Goal: Task Accomplishment & Management: Use online tool/utility

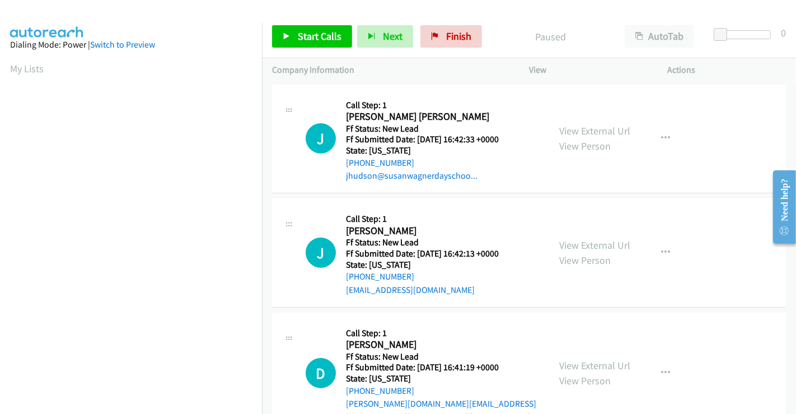
scroll to position [216, 0]
click at [606, 125] on link "View External Url" at bounding box center [594, 130] width 71 height 13
click at [582, 245] on link "View External Url" at bounding box center [594, 245] width 71 height 13
click at [581, 361] on link "View External Url" at bounding box center [594, 365] width 71 height 13
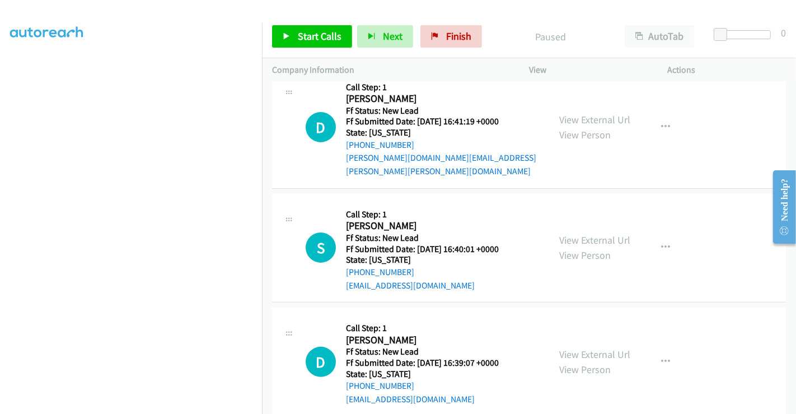
scroll to position [251, 0]
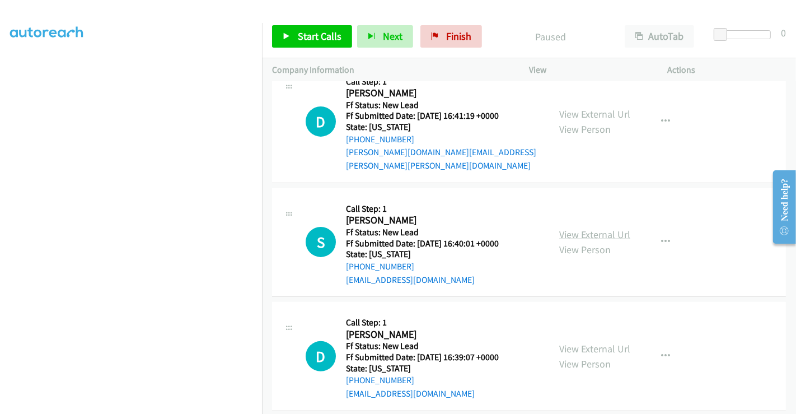
click at [584, 228] on link "View External Url" at bounding box center [594, 234] width 71 height 13
click at [576, 342] on link "View External Url" at bounding box center [594, 348] width 71 height 13
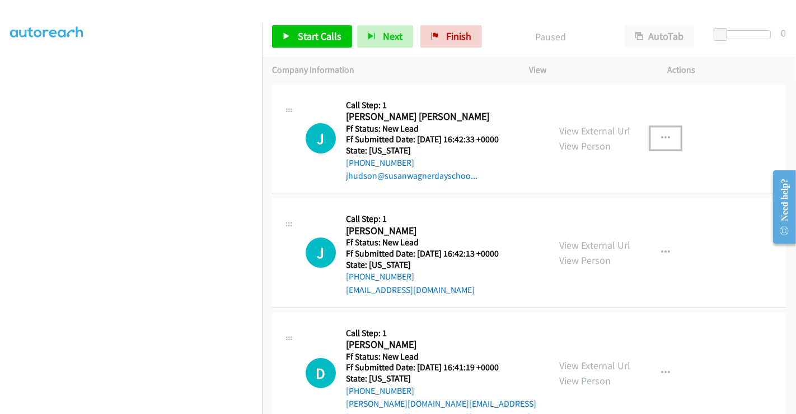
click at [665, 134] on button "button" at bounding box center [666, 138] width 30 height 22
click at [0, 0] on div at bounding box center [0, 0] width 0 height 0
click at [660, 142] on button "button" at bounding box center [666, 138] width 30 height 22
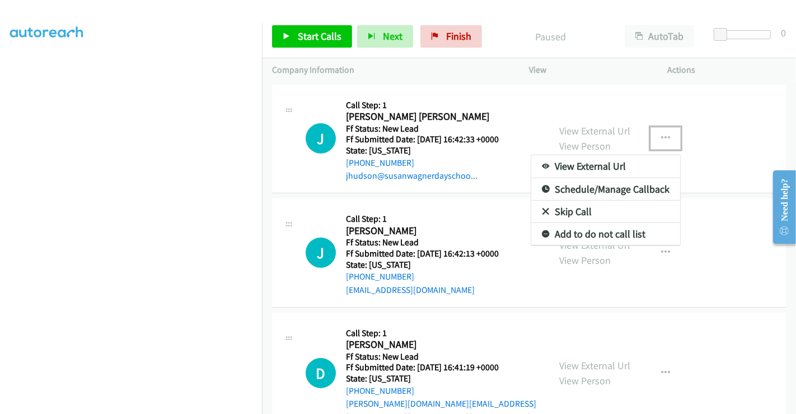
click at [557, 213] on link "Skip Call" at bounding box center [605, 211] width 149 height 22
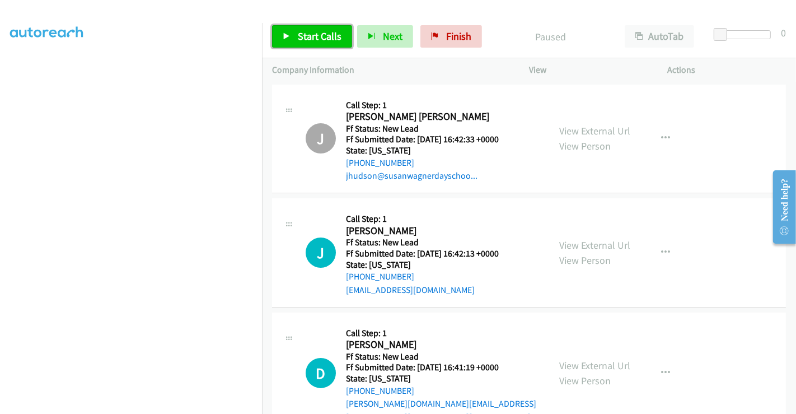
drag, startPoint x: 329, startPoint y: 34, endPoint x: 363, endPoint y: 1, distance: 47.5
click at [328, 34] on span "Start Calls" at bounding box center [320, 36] width 44 height 13
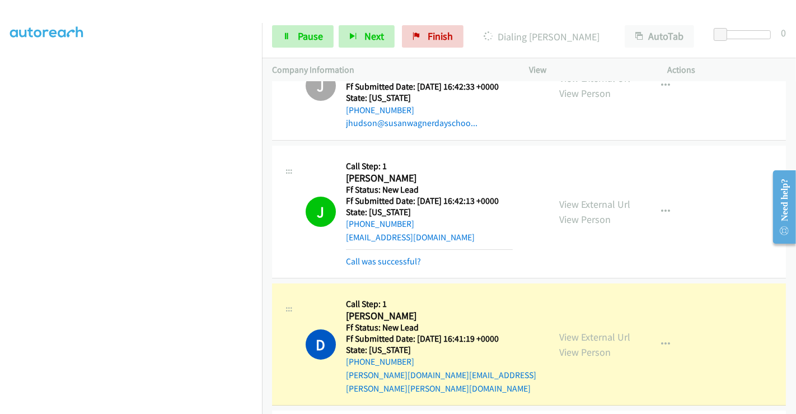
scroll to position [124, 0]
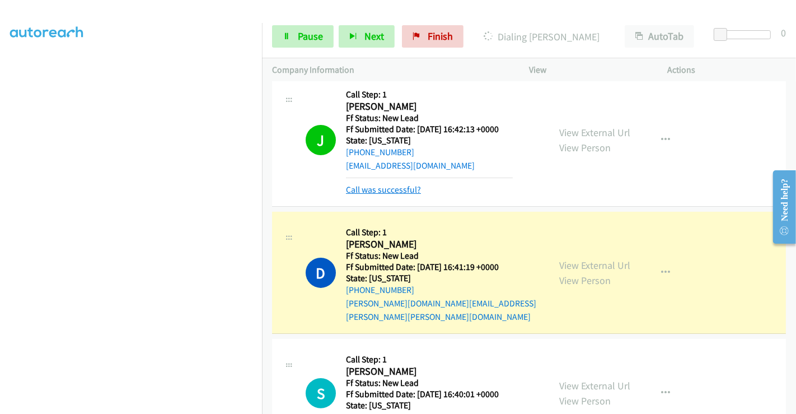
click at [368, 190] on link "Call was successful?" at bounding box center [383, 189] width 75 height 11
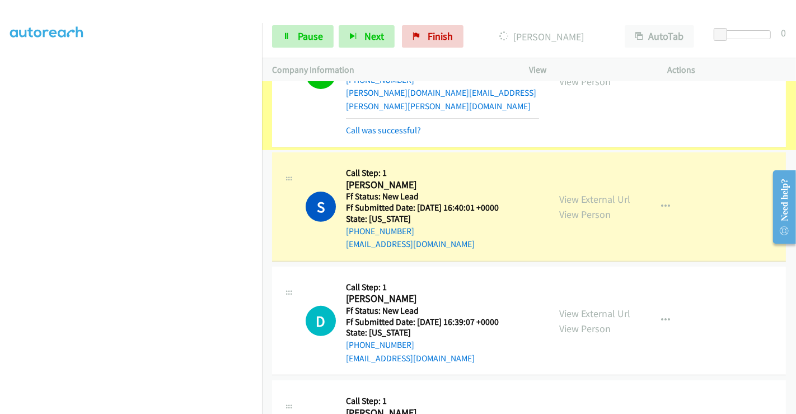
scroll to position [311, 0]
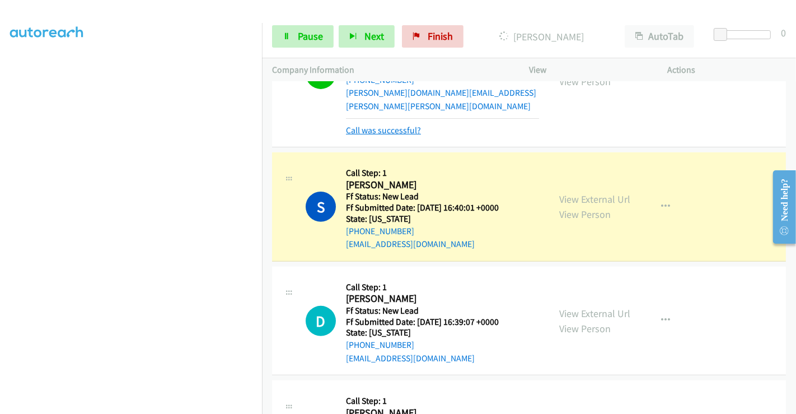
click at [390, 125] on link "Call was successful?" at bounding box center [383, 130] width 75 height 11
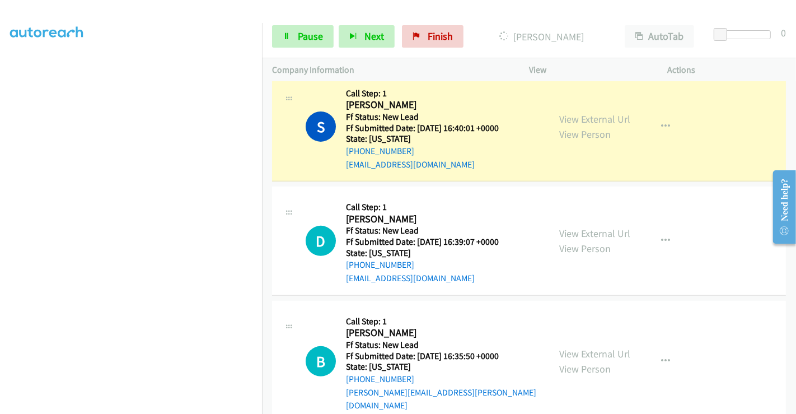
scroll to position [412, 0]
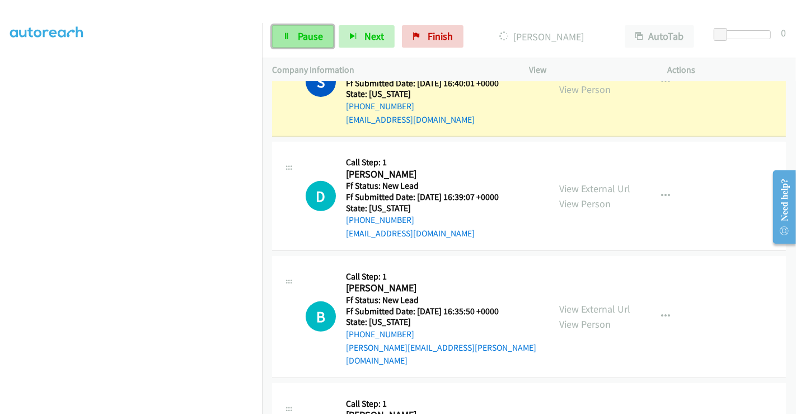
click at [302, 34] on span "Pause" at bounding box center [310, 36] width 25 height 13
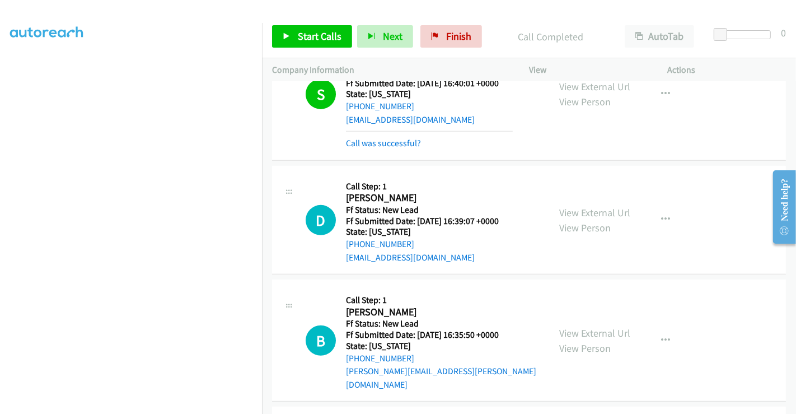
scroll to position [424, 0]
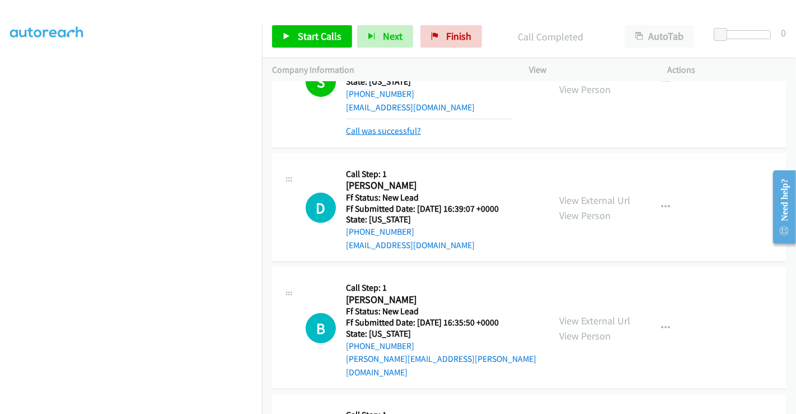
click at [368, 125] on link "Call was successful?" at bounding box center [383, 130] width 75 height 11
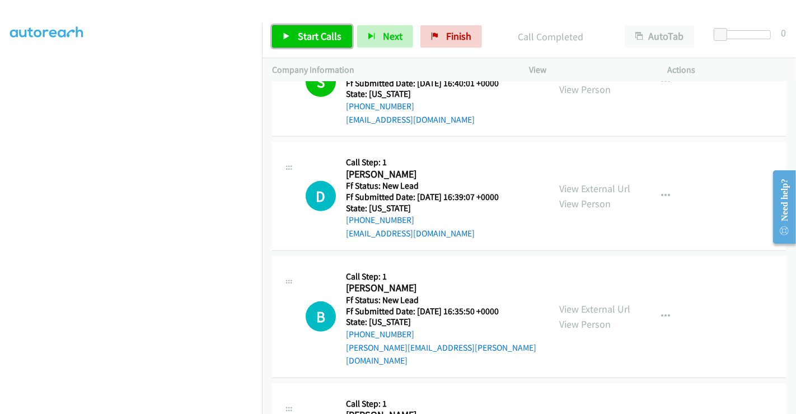
click at [303, 35] on span "Start Calls" at bounding box center [320, 36] width 44 height 13
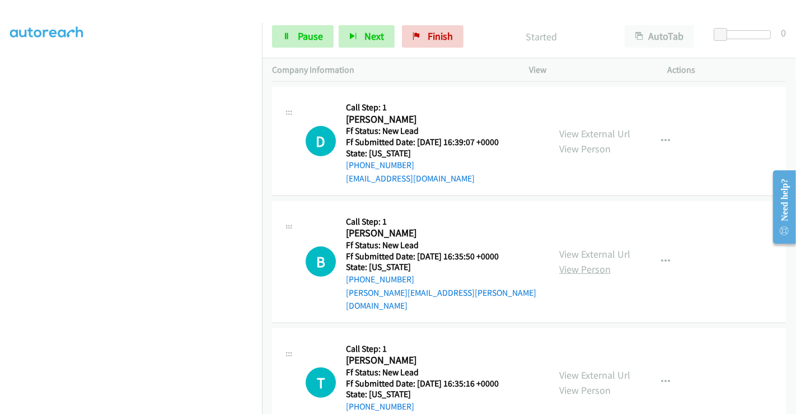
scroll to position [593, 0]
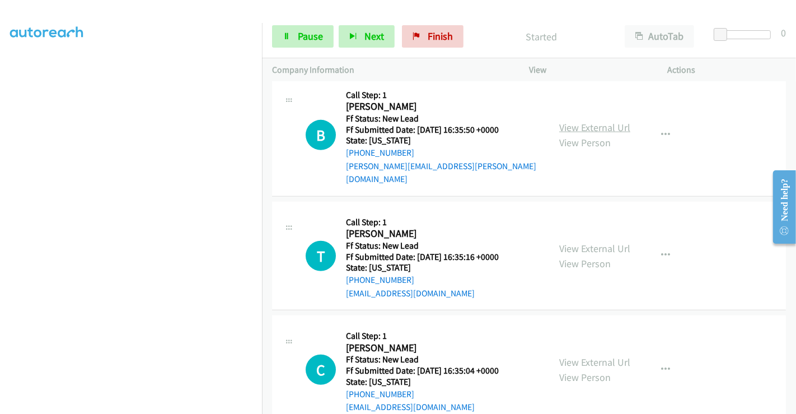
click at [583, 121] on link "View External Url" at bounding box center [594, 127] width 71 height 13
click at [583, 242] on link "View External Url" at bounding box center [594, 248] width 71 height 13
click at [585, 356] on link "View External Url" at bounding box center [594, 362] width 71 height 13
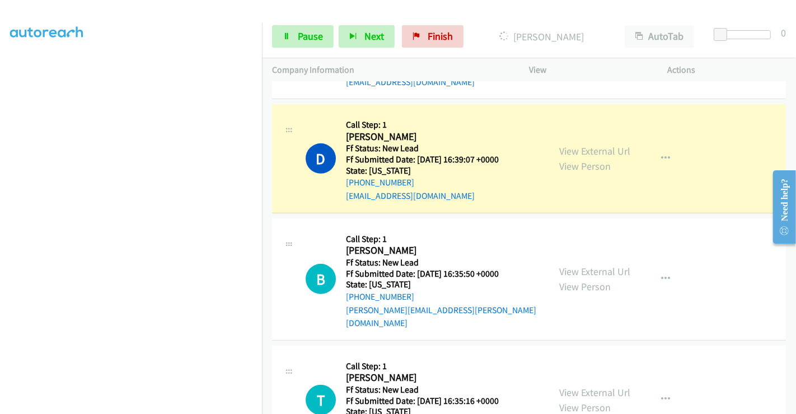
scroll to position [469, 0]
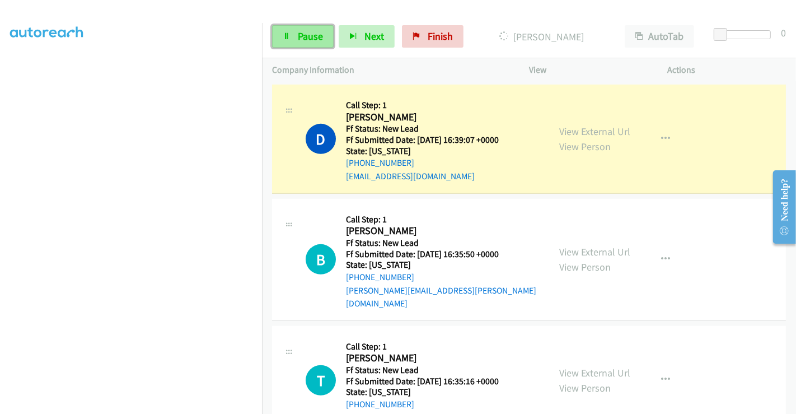
click at [306, 35] on span "Pause" at bounding box center [310, 36] width 25 height 13
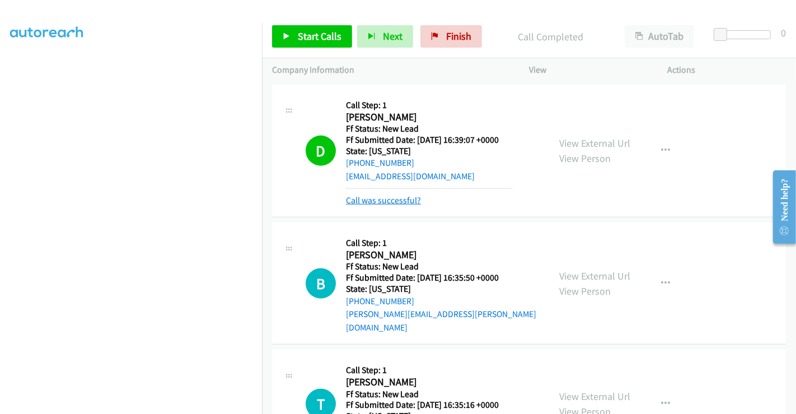
click at [397, 195] on link "Call was successful?" at bounding box center [383, 200] width 75 height 11
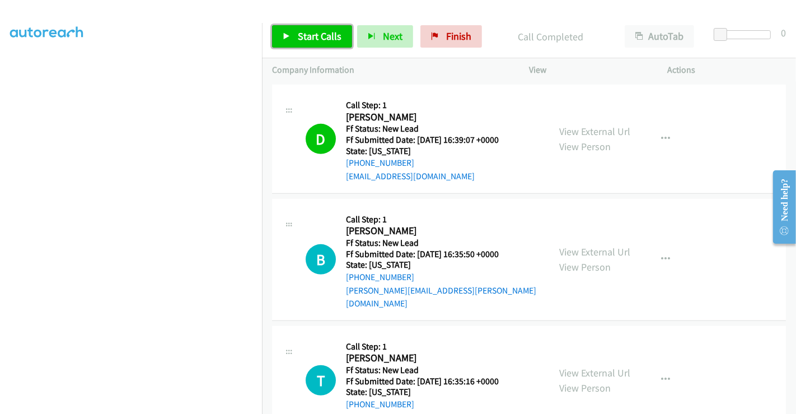
click at [323, 40] on span "Start Calls" at bounding box center [320, 36] width 44 height 13
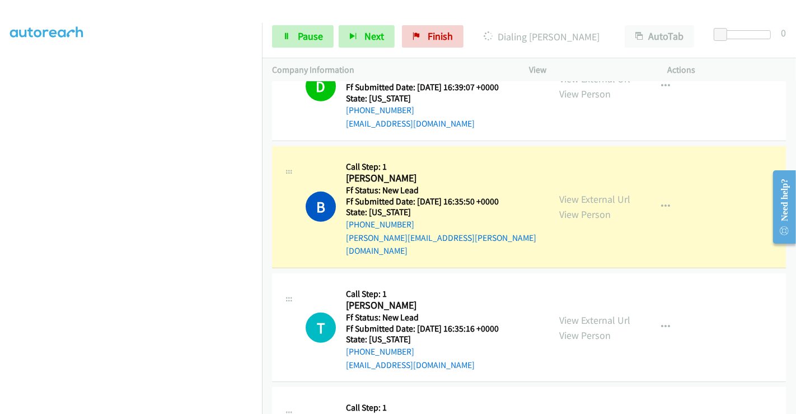
scroll to position [593, 0]
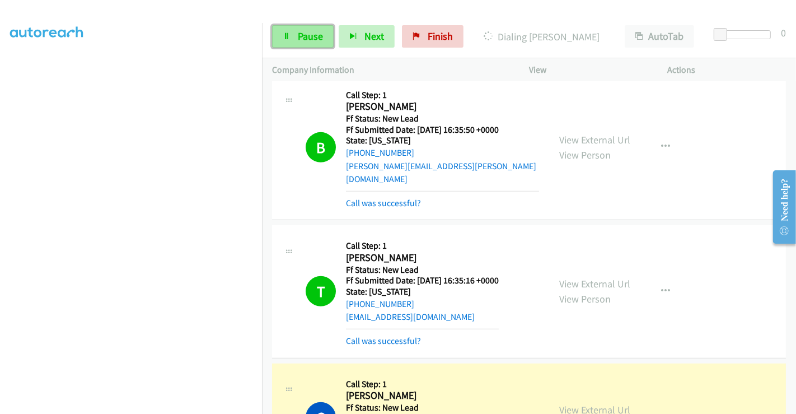
click at [306, 36] on span "Pause" at bounding box center [310, 36] width 25 height 13
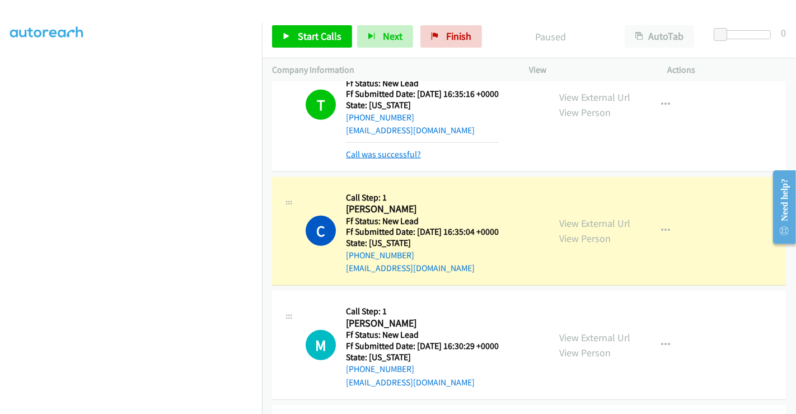
click at [393, 149] on link "Call was successful?" at bounding box center [383, 154] width 75 height 11
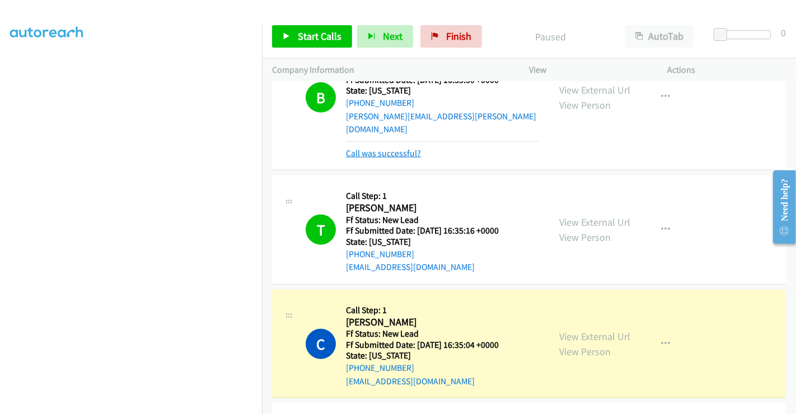
click at [385, 148] on link "Call was successful?" at bounding box center [383, 153] width 75 height 11
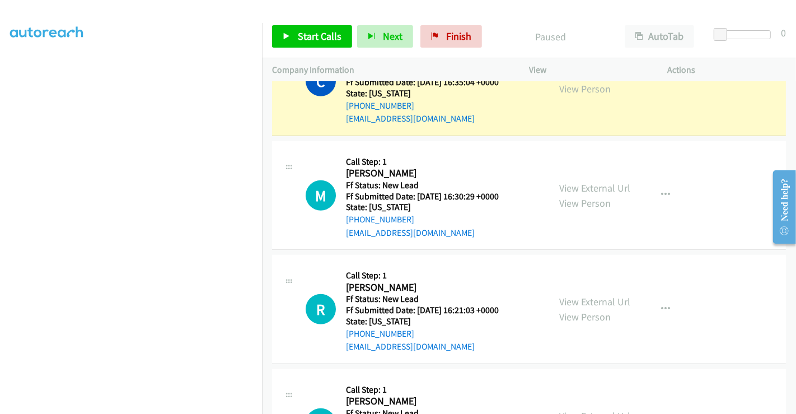
scroll to position [942, 0]
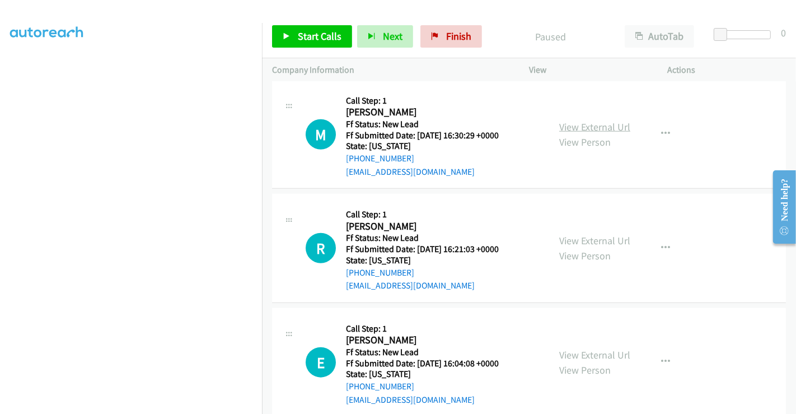
click at [594, 120] on link "View External Url" at bounding box center [594, 126] width 71 height 13
click at [581, 234] on link "View External Url" at bounding box center [594, 240] width 71 height 13
click at [585, 348] on link "View External Url" at bounding box center [594, 354] width 71 height 13
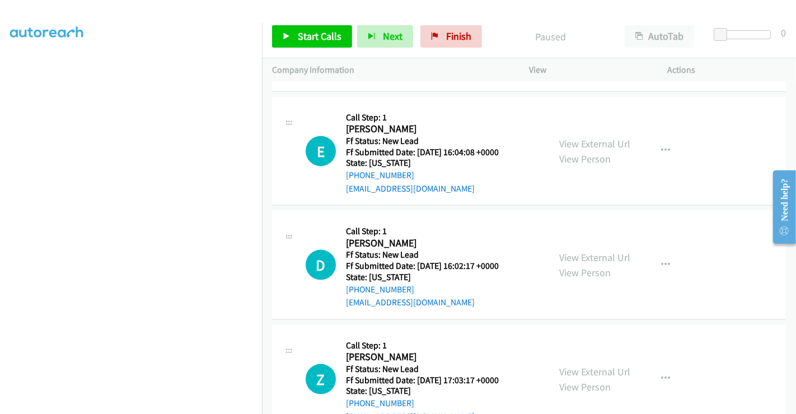
scroll to position [1162, 0]
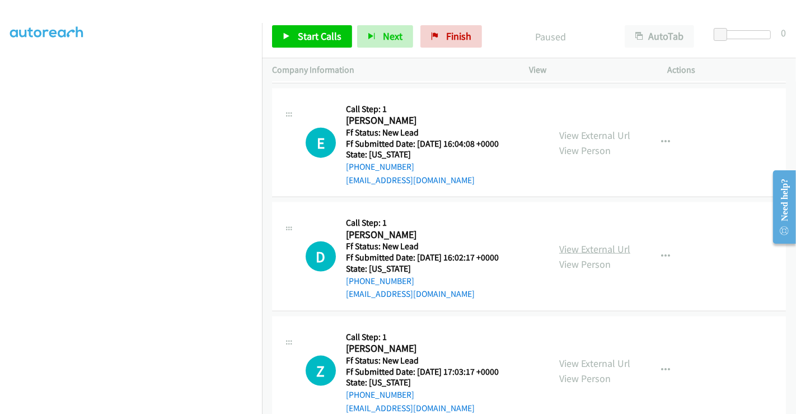
click at [588, 242] on link "View External Url" at bounding box center [594, 248] width 71 height 13
click at [583, 357] on link "View External Url" at bounding box center [594, 363] width 71 height 13
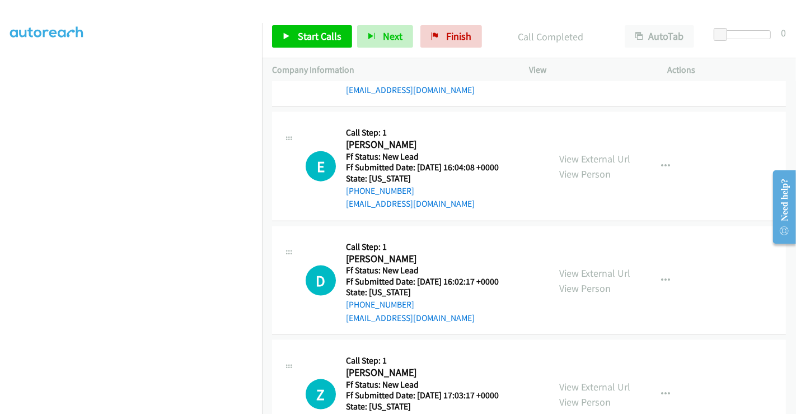
scroll to position [1185, 0]
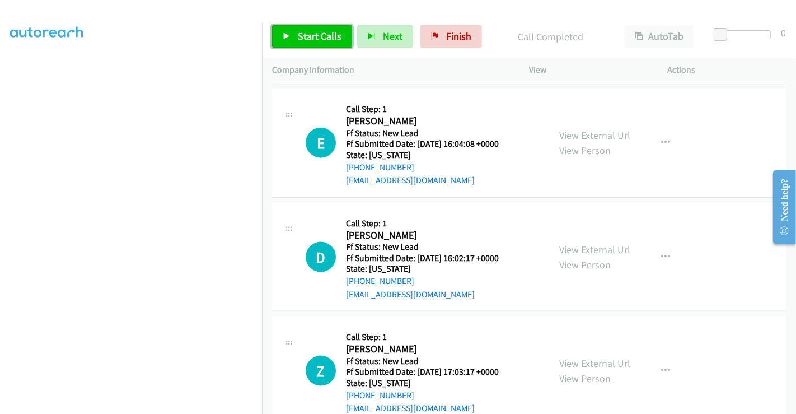
click at [312, 37] on span "Start Calls" at bounding box center [320, 36] width 44 height 13
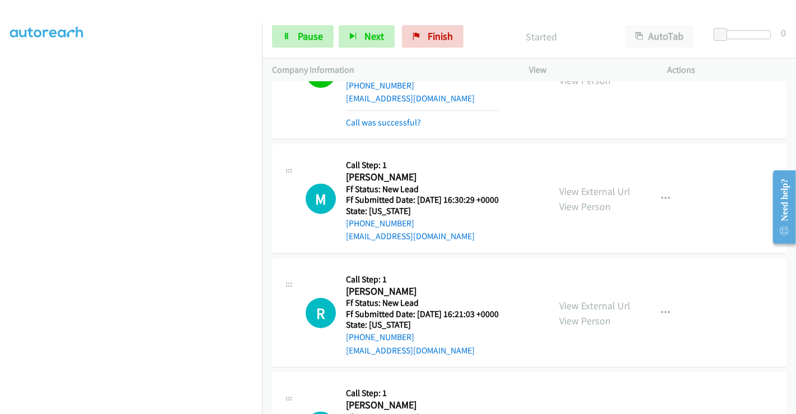
scroll to position [875, 0]
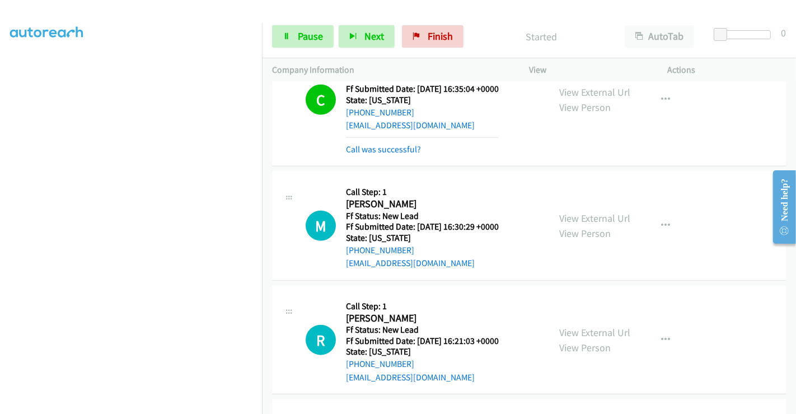
click at [395, 129] on div "C Callback Scheduled Call Step: 1 Cathy Schley America/New_York Ff Status: New …" at bounding box center [529, 100] width 514 height 133
click at [395, 144] on link "Call was successful?" at bounding box center [383, 149] width 75 height 11
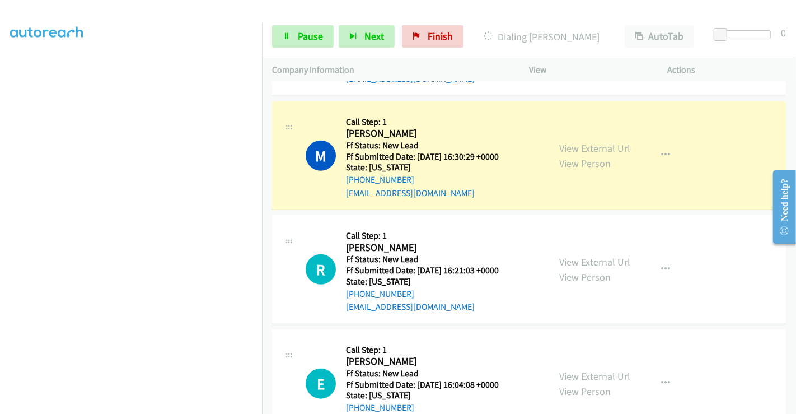
scroll to position [851, 0]
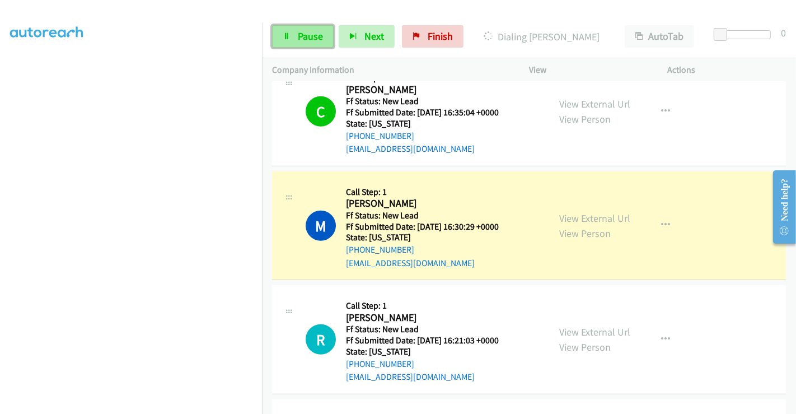
click at [316, 38] on span "Pause" at bounding box center [310, 36] width 25 height 13
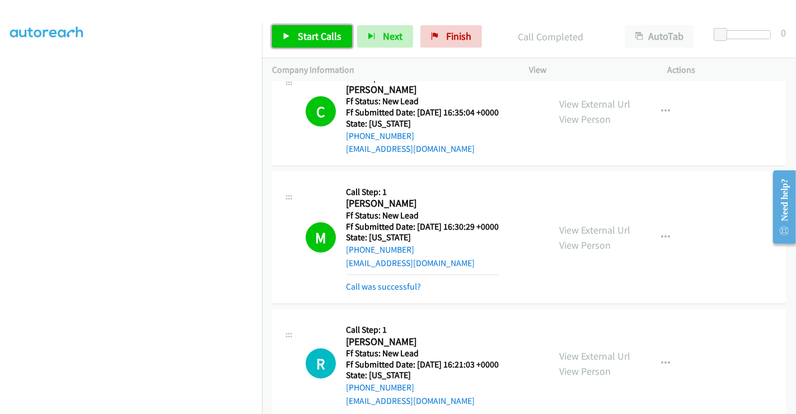
click at [329, 30] on span "Start Calls" at bounding box center [320, 36] width 44 height 13
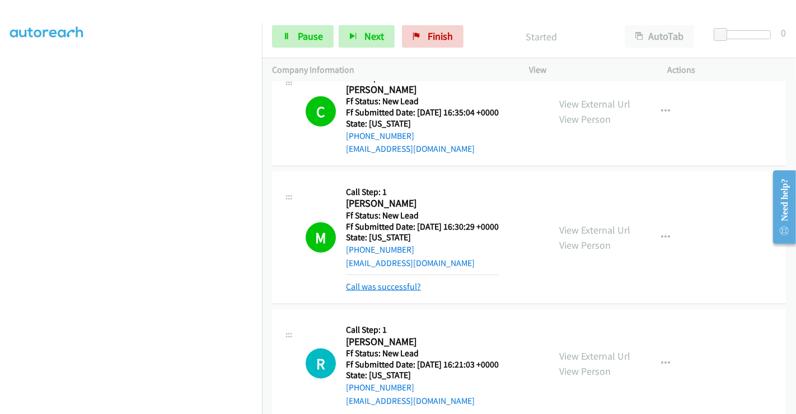
click at [404, 281] on link "Call was successful?" at bounding box center [383, 286] width 75 height 11
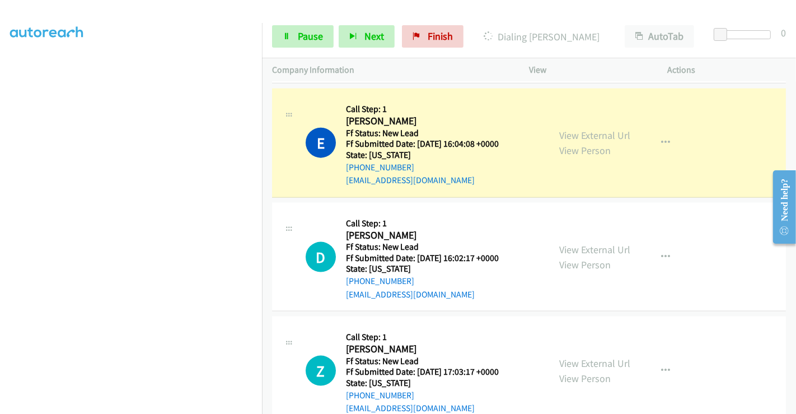
scroll to position [1185, 0]
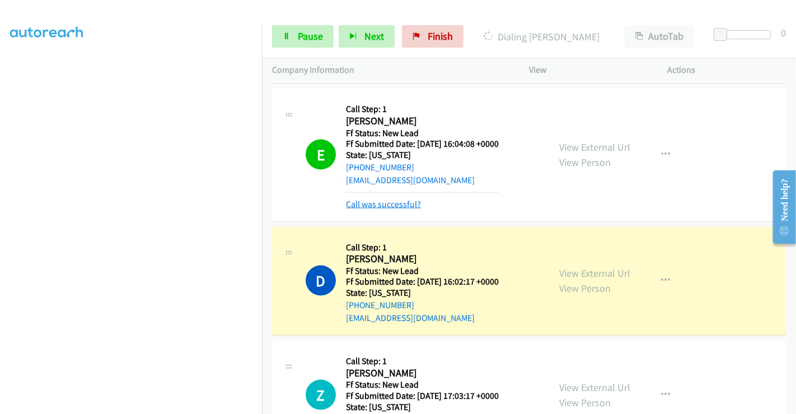
click at [401, 199] on link "Call was successful?" at bounding box center [383, 204] width 75 height 11
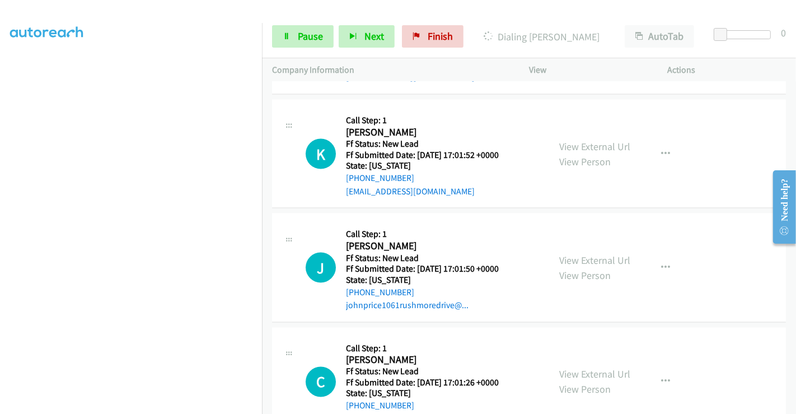
scroll to position [1527, 0]
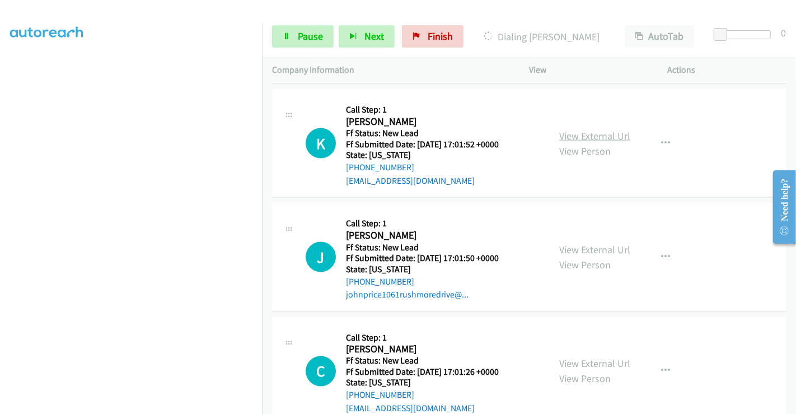
click at [588, 129] on link "View External Url" at bounding box center [594, 135] width 71 height 13
click at [596, 243] on link "View External Url" at bounding box center [594, 249] width 71 height 13
click at [586, 357] on link "View External Url" at bounding box center [594, 363] width 71 height 13
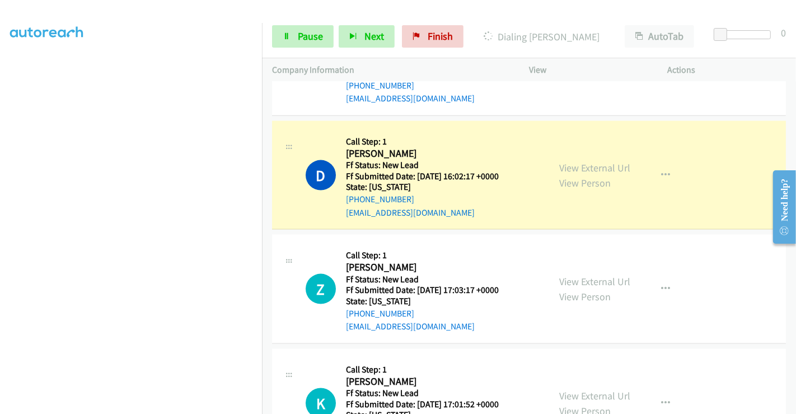
scroll to position [1216, 0]
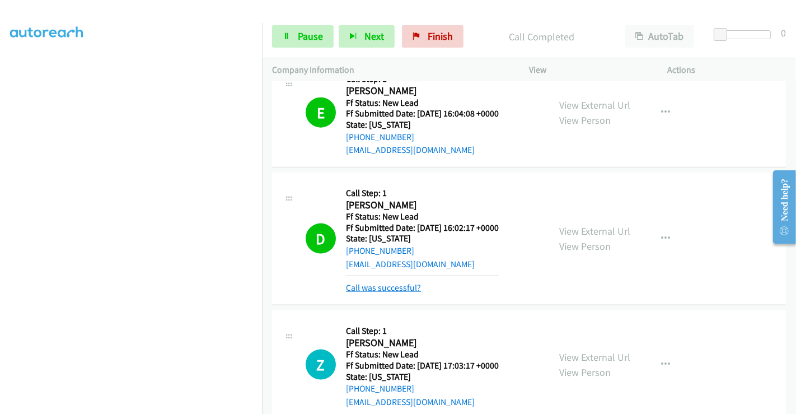
click at [389, 282] on link "Call was successful?" at bounding box center [383, 287] width 75 height 11
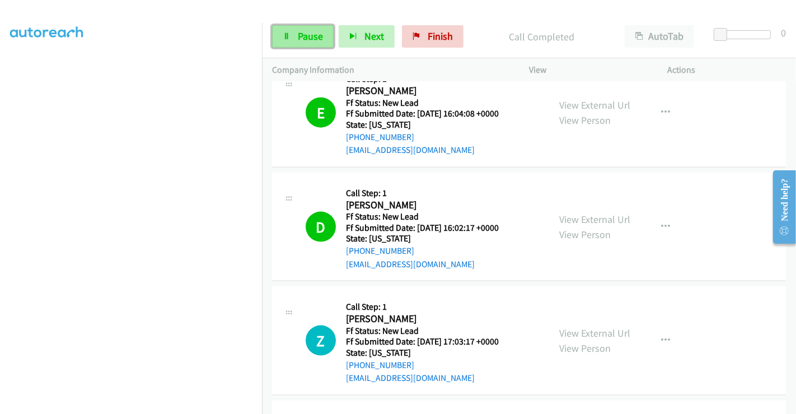
click at [310, 36] on span "Pause" at bounding box center [310, 36] width 25 height 13
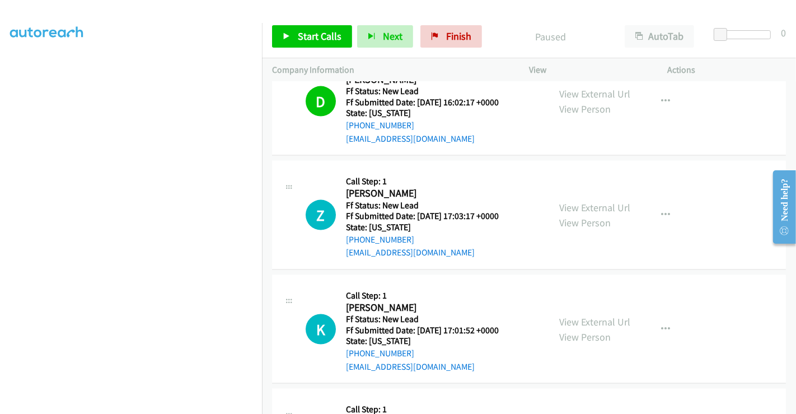
scroll to position [1340, 0]
click at [316, 32] on span "Start Calls" at bounding box center [320, 36] width 44 height 13
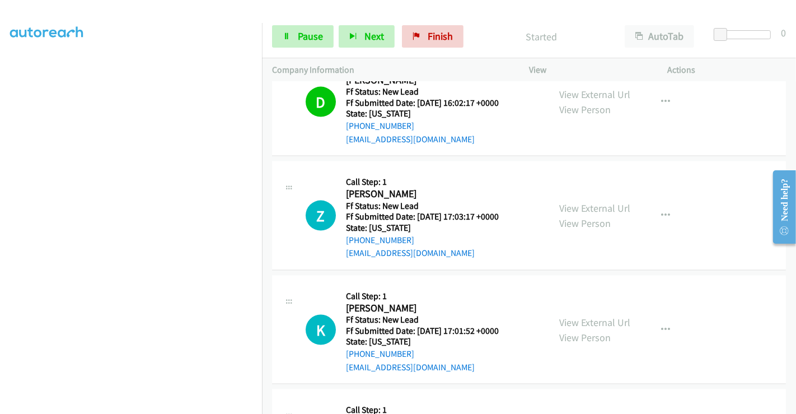
scroll to position [0, 0]
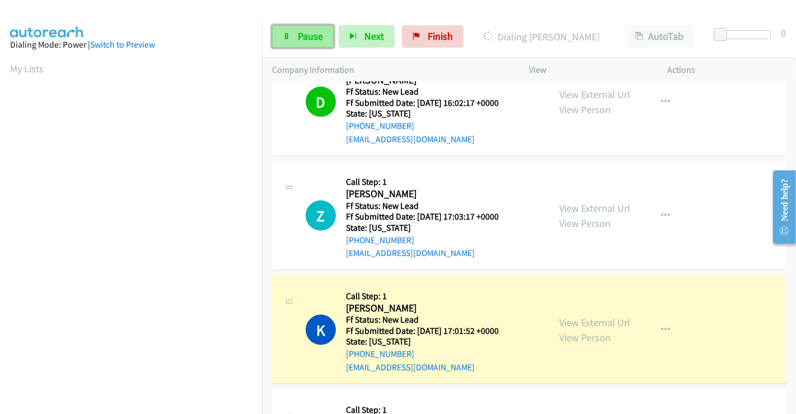
click at [311, 35] on span "Pause" at bounding box center [310, 36] width 25 height 13
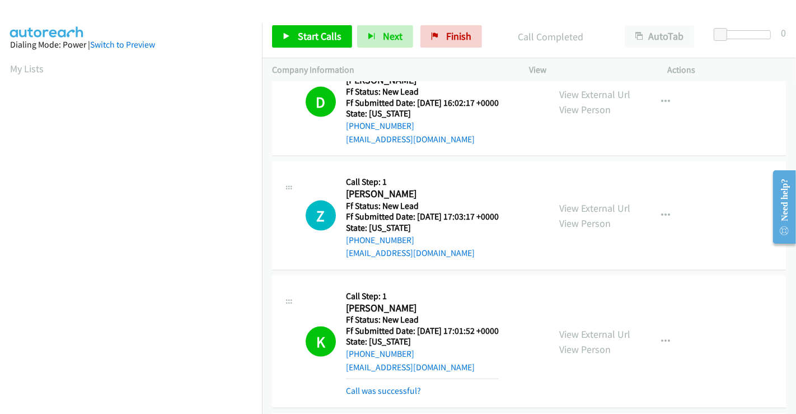
scroll to position [216, 0]
click at [385, 384] on div "Call was successful?" at bounding box center [422, 390] width 153 height 13
click at [383, 385] on link "Call was successful?" at bounding box center [383, 390] width 75 height 11
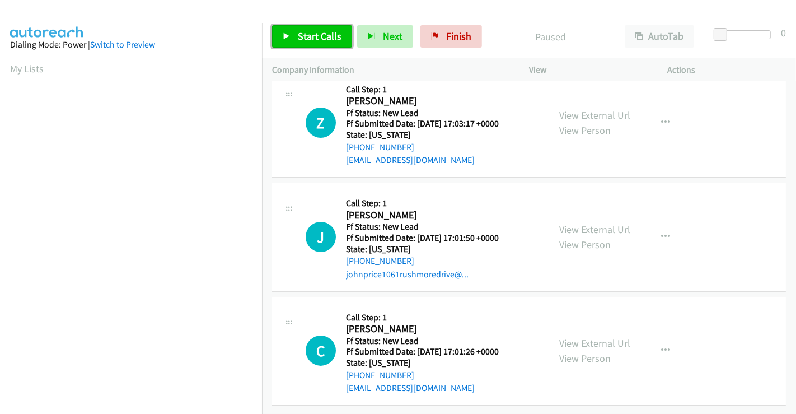
click at [308, 38] on span "Start Calls" at bounding box center [320, 36] width 44 height 13
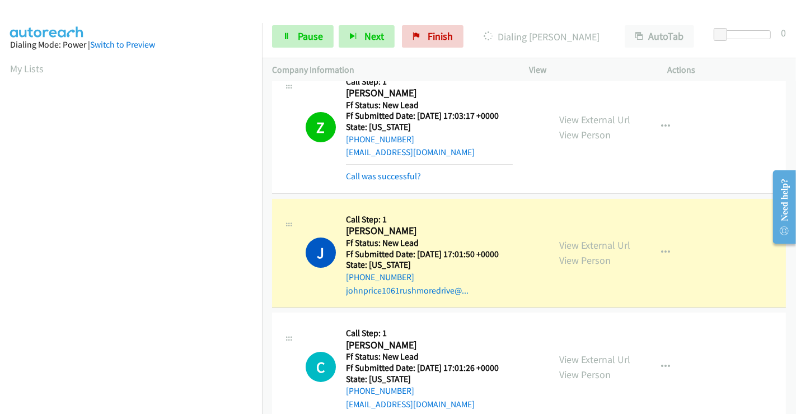
scroll to position [216, 0]
click at [302, 35] on span "Pause" at bounding box center [310, 36] width 25 height 13
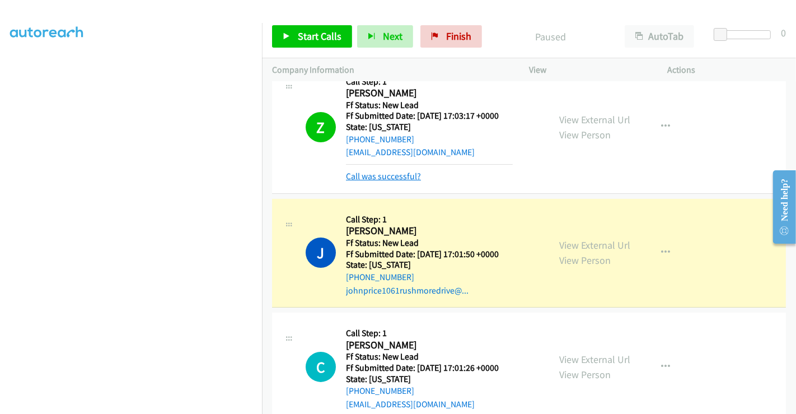
click at [395, 175] on link "Call was successful?" at bounding box center [383, 176] width 75 height 11
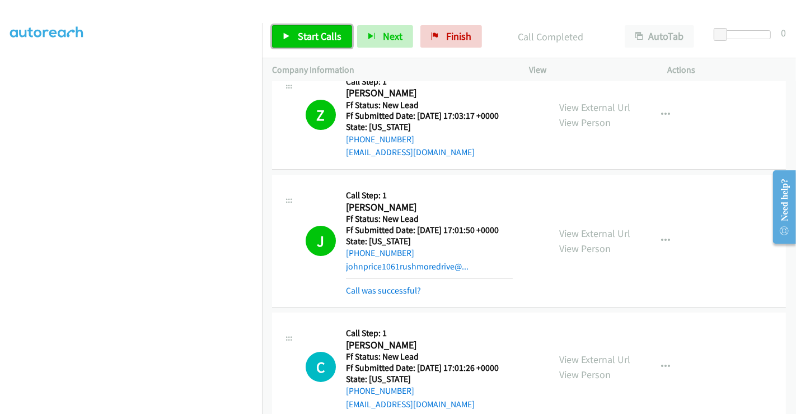
click at [323, 35] on span "Start Calls" at bounding box center [320, 36] width 44 height 13
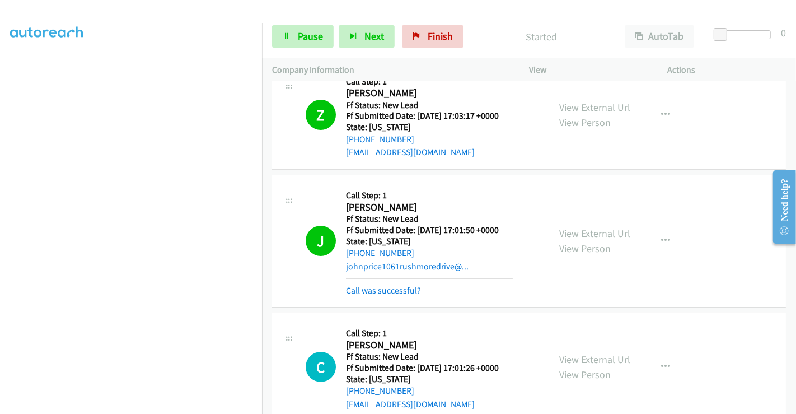
scroll to position [48, 0]
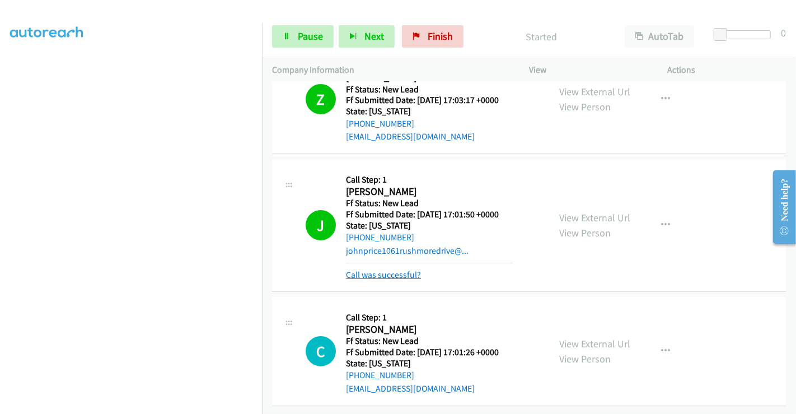
click at [396, 269] on link "Call was successful?" at bounding box center [383, 274] width 75 height 11
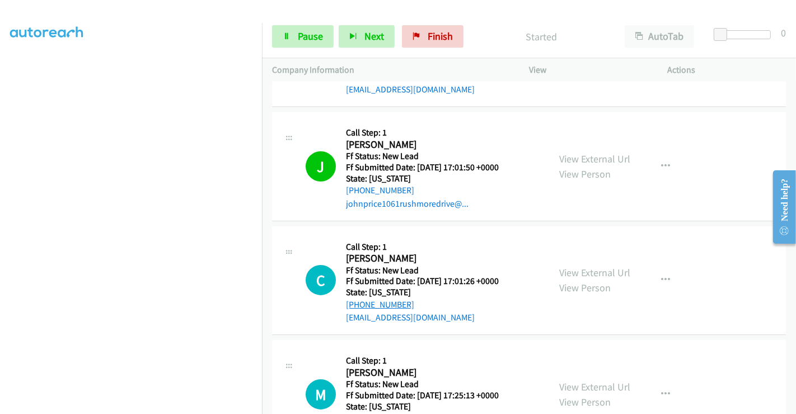
scroll to position [138, 0]
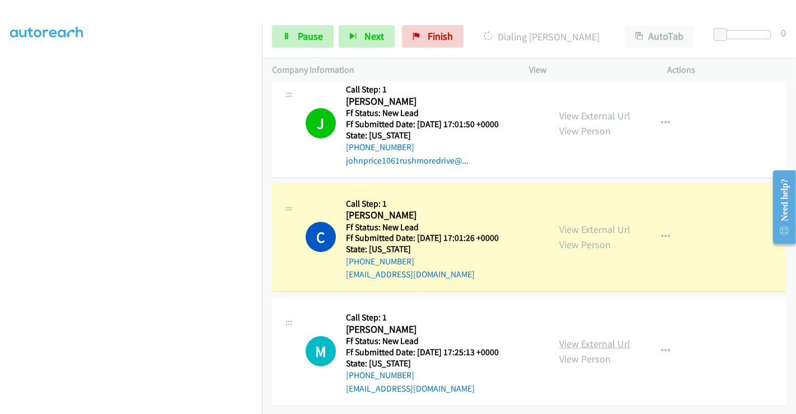
click at [577, 337] on link "View External Url" at bounding box center [594, 343] width 71 height 13
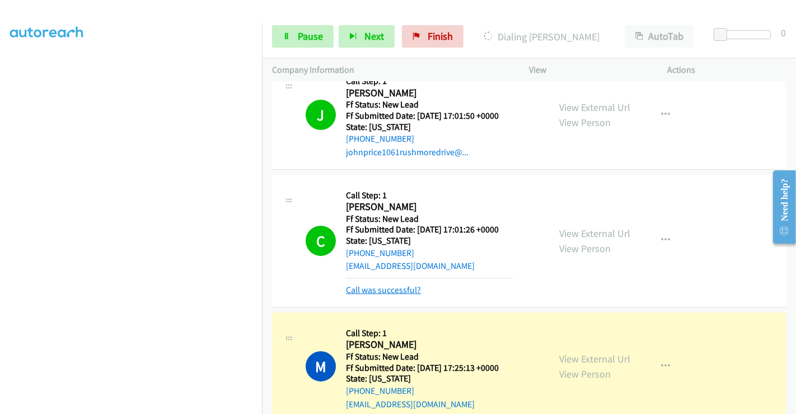
click at [411, 287] on link "Call was successful?" at bounding box center [383, 289] width 75 height 11
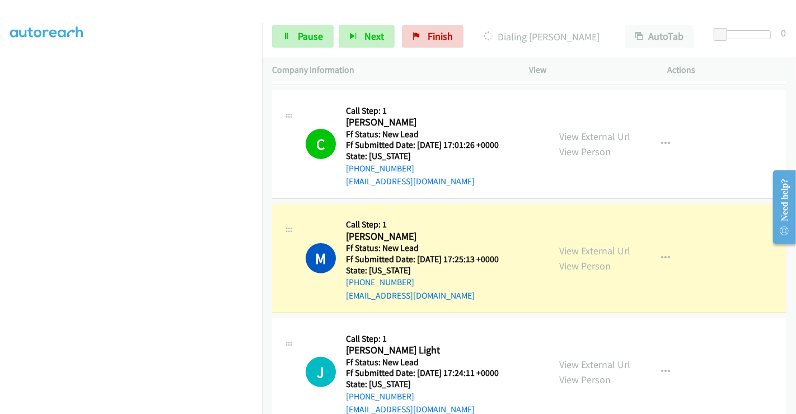
scroll to position [219, 0]
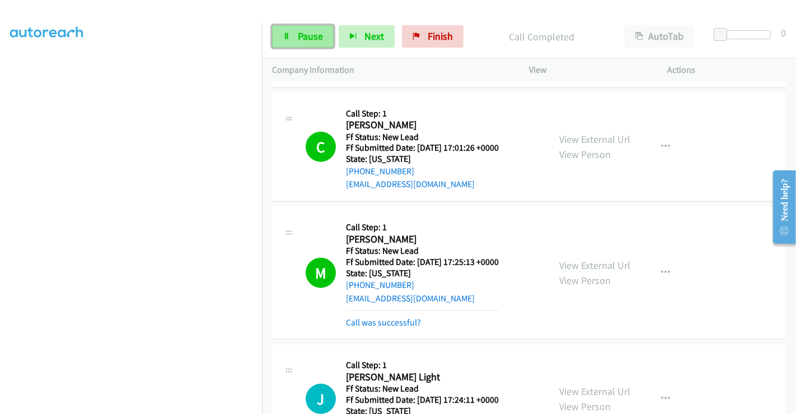
click at [301, 39] on span "Pause" at bounding box center [310, 36] width 25 height 13
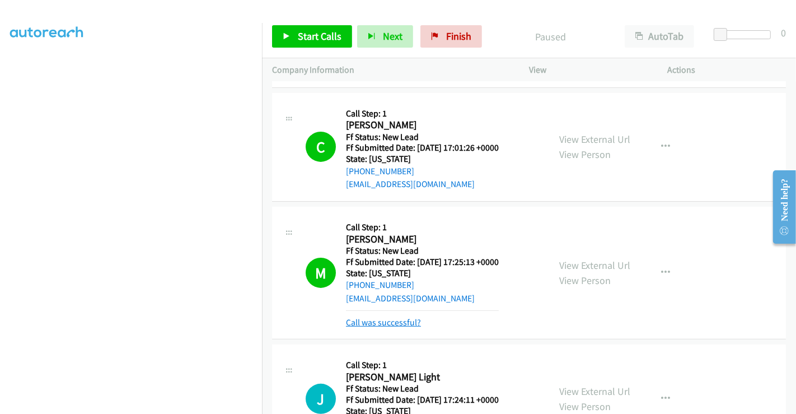
click at [393, 318] on link "Call was successful?" at bounding box center [383, 322] width 75 height 11
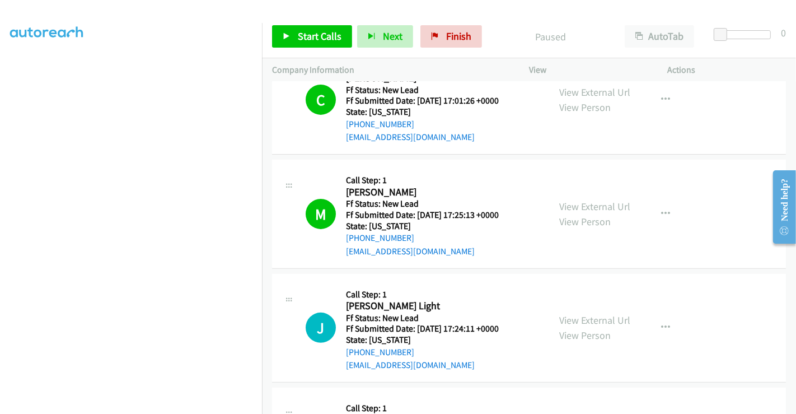
scroll to position [344, 0]
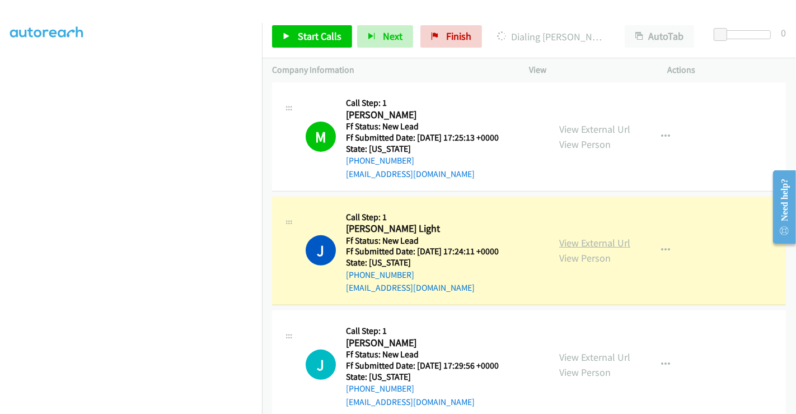
click at [581, 245] on link "View External Url" at bounding box center [594, 242] width 71 height 13
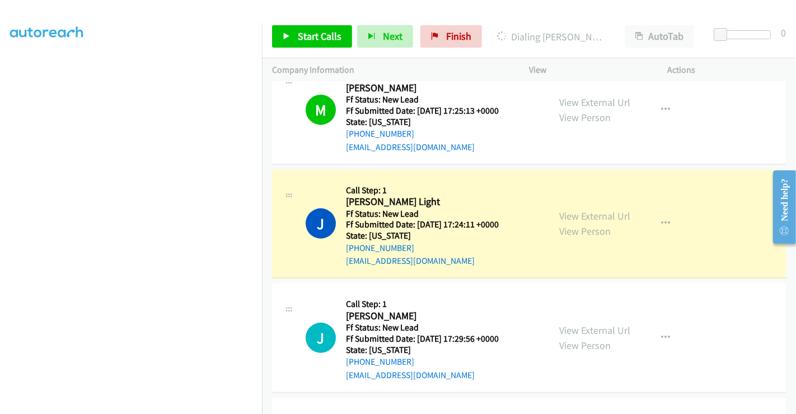
scroll to position [373, 0]
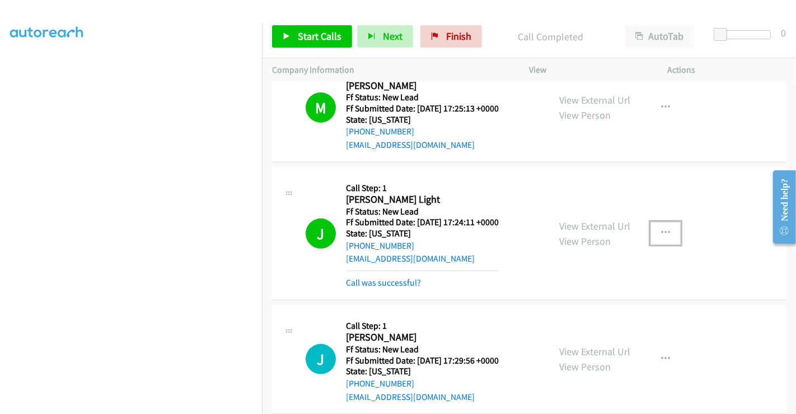
click at [661, 232] on icon "button" at bounding box center [665, 232] width 9 height 9
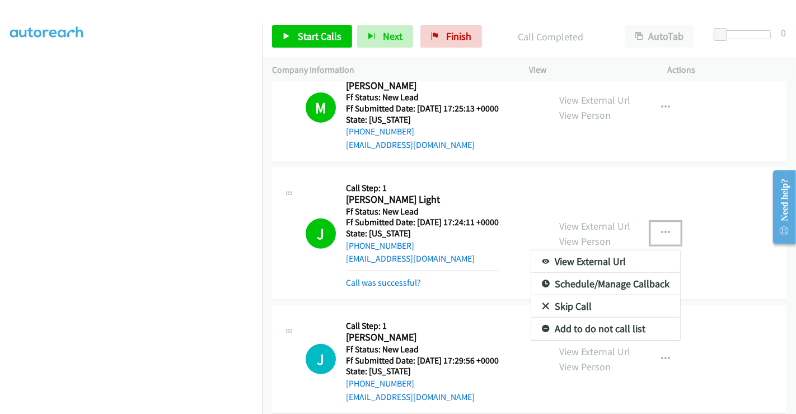
click at [563, 330] on link "Add to do not call list" at bounding box center [605, 328] width 149 height 22
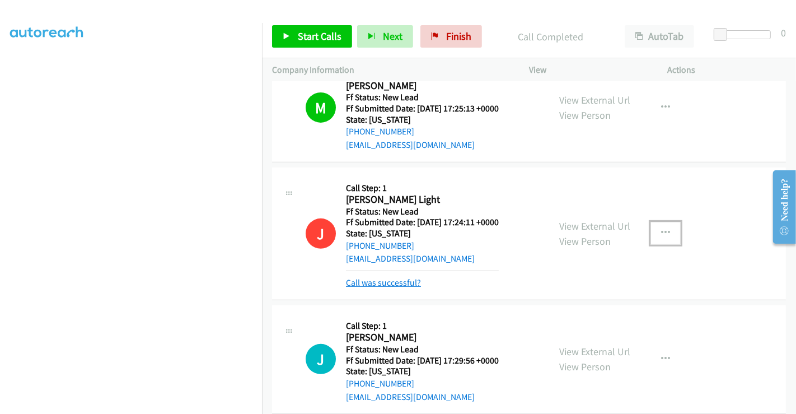
click at [375, 282] on link "Call was successful?" at bounding box center [383, 282] width 75 height 11
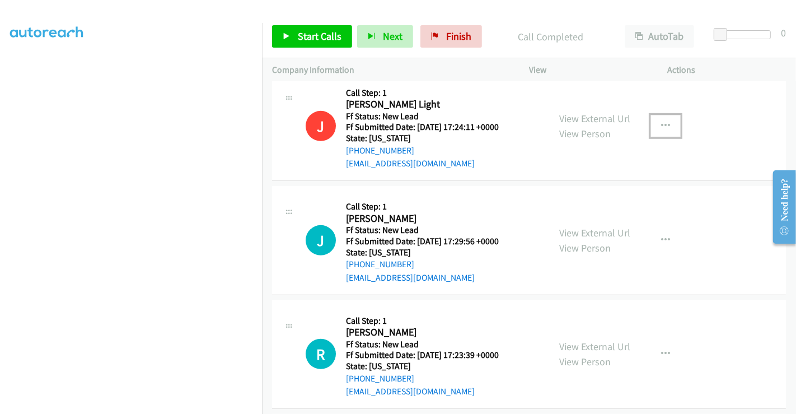
scroll to position [560, 0]
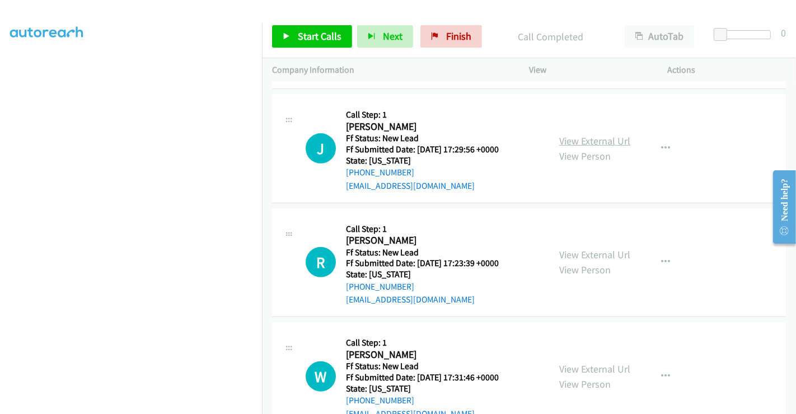
click at [573, 135] on link "View External Url" at bounding box center [594, 140] width 71 height 13
click at [456, 36] on span "Finish" at bounding box center [458, 36] width 25 height 13
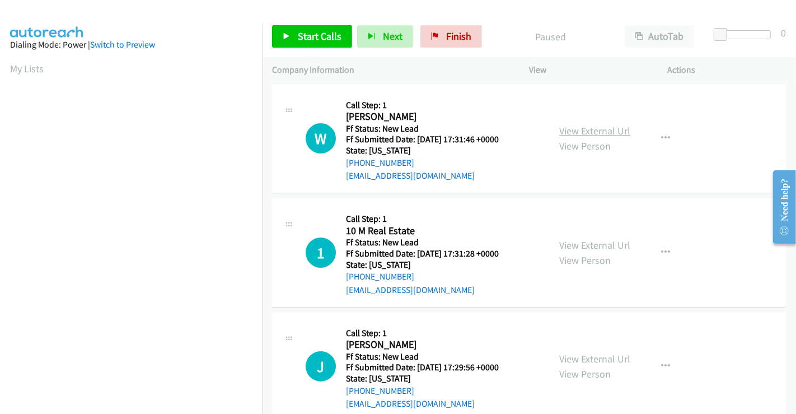
click at [593, 126] on link "View External Url" at bounding box center [594, 130] width 71 height 13
click at [587, 242] on link "View External Url" at bounding box center [594, 245] width 71 height 13
click at [590, 358] on link "View External Url" at bounding box center [594, 358] width 71 height 13
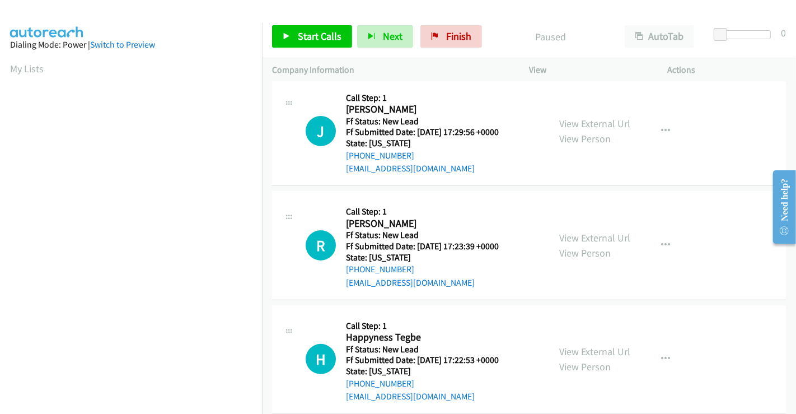
scroll to position [251, 0]
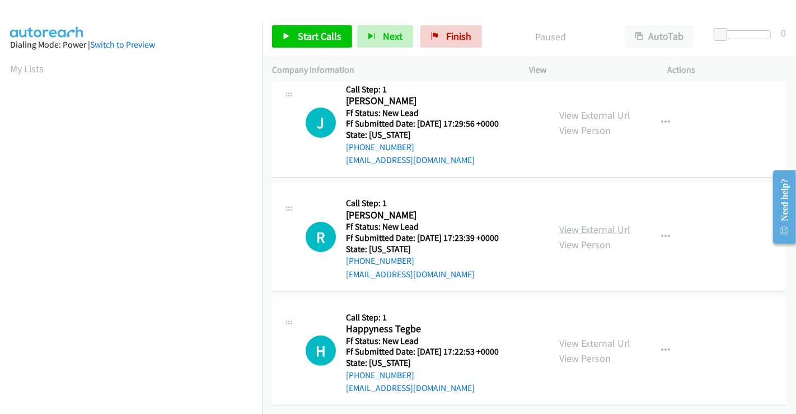
click at [582, 223] on link "View External Url" at bounding box center [594, 229] width 71 height 13
click at [583, 337] on link "View External Url" at bounding box center [594, 343] width 71 height 13
click at [319, 28] on link "Start Calls" at bounding box center [312, 36] width 80 height 22
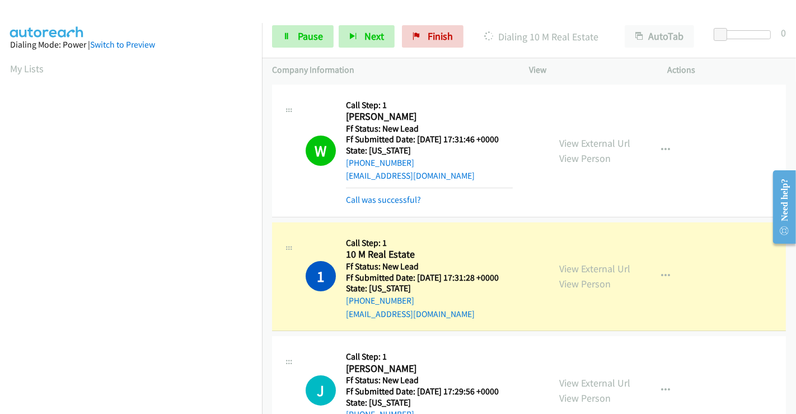
scroll to position [216, 0]
click at [395, 202] on link "Call was successful?" at bounding box center [383, 199] width 75 height 11
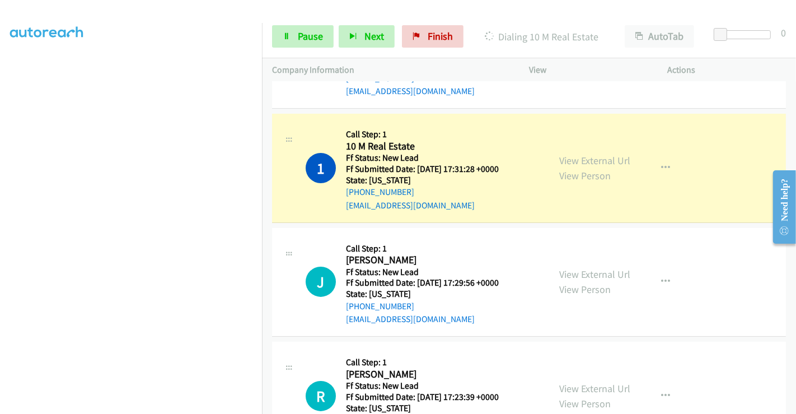
scroll to position [65, 0]
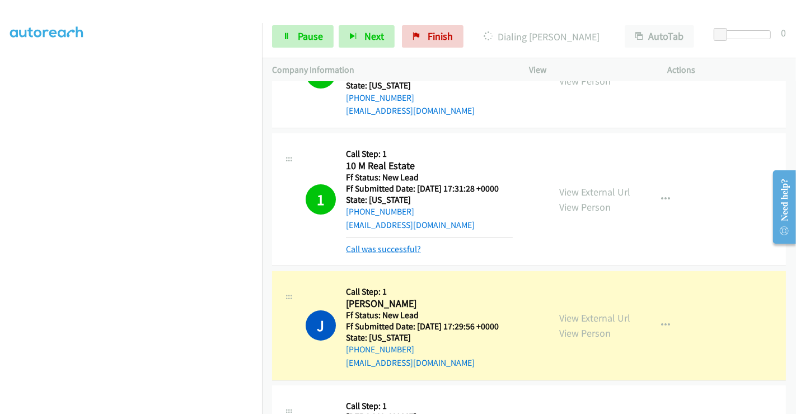
click at [385, 247] on link "Call was successful?" at bounding box center [383, 249] width 75 height 11
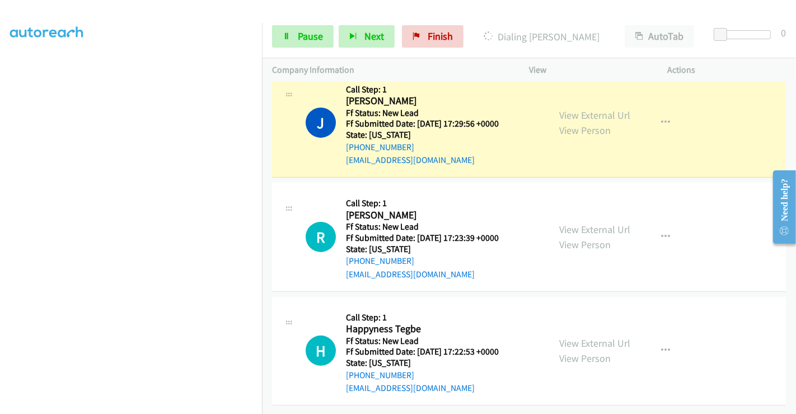
scroll to position [251, 0]
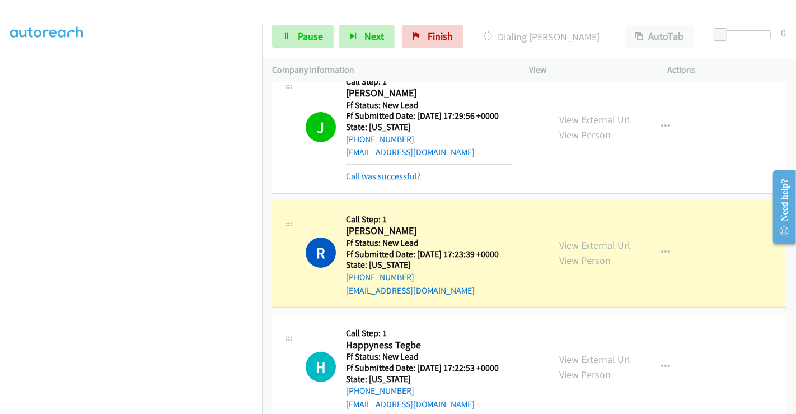
click at [359, 172] on link "Call was successful?" at bounding box center [383, 176] width 75 height 11
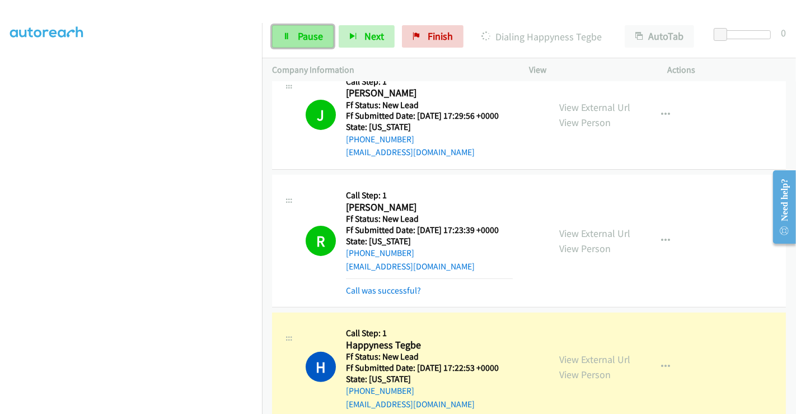
click at [310, 31] on span "Pause" at bounding box center [310, 36] width 25 height 13
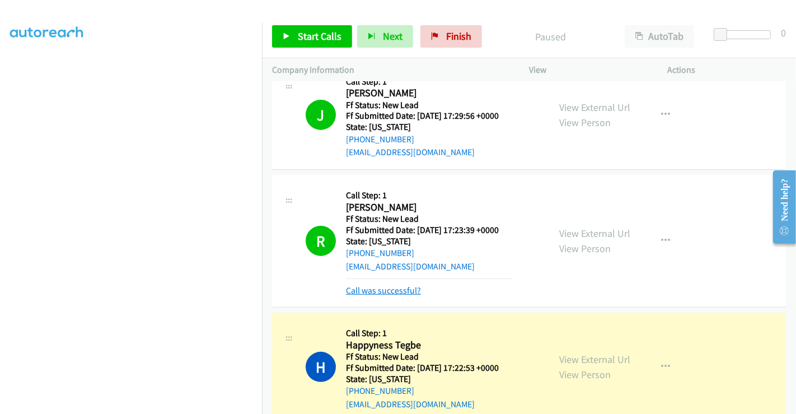
click at [384, 293] on link "Call was successful?" at bounding box center [383, 290] width 75 height 11
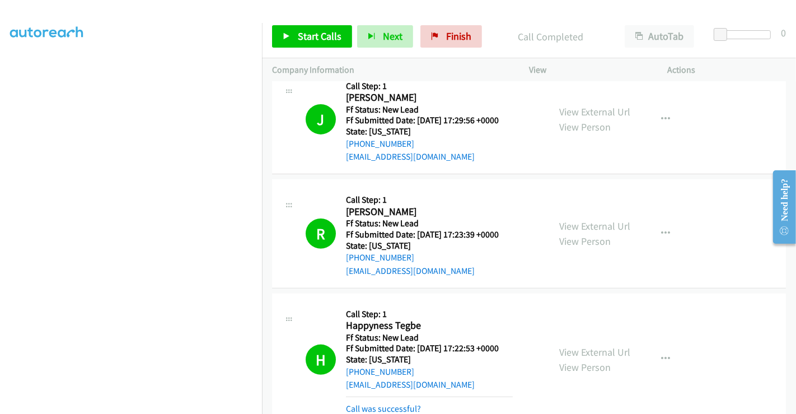
scroll to position [326, 0]
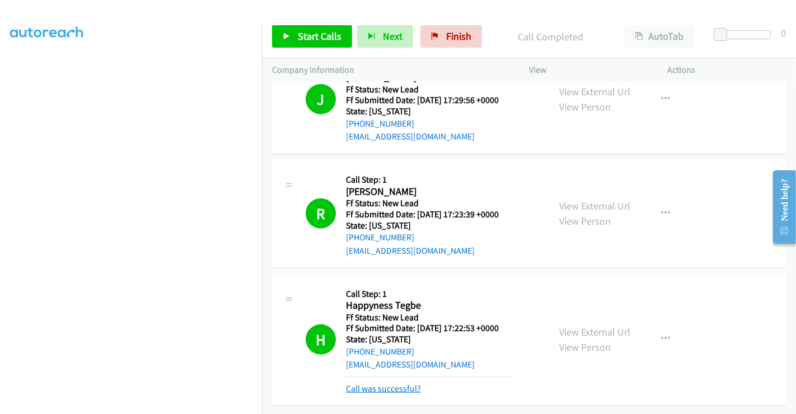
click at [396, 383] on link "Call was successful?" at bounding box center [383, 388] width 75 height 11
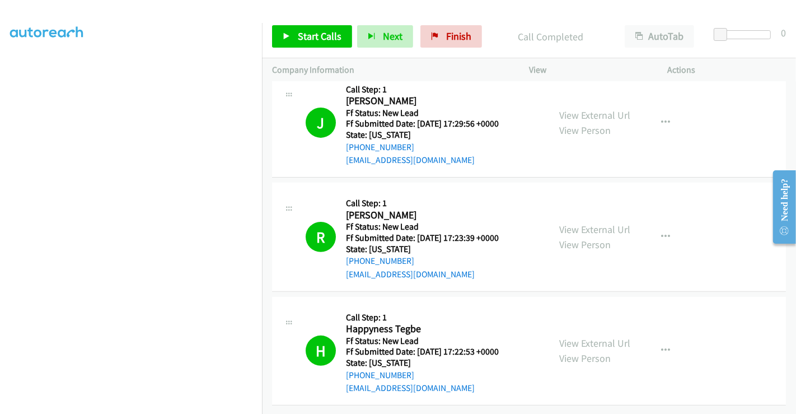
scroll to position [302, 0]
click at [445, 44] on link "Finish" at bounding box center [452, 36] width 62 height 22
